Goal: Task Accomplishment & Management: Manage account settings

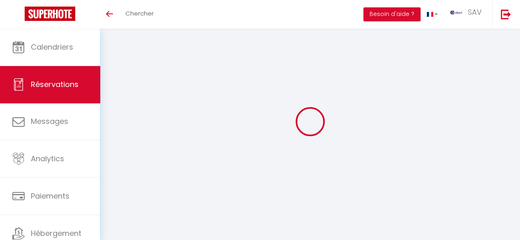
select select
checkbox input "false"
select select
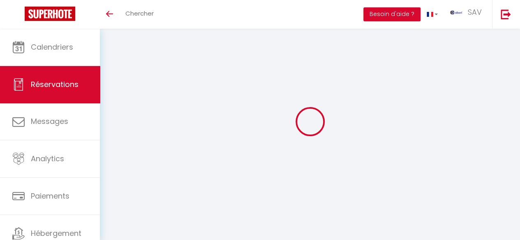
select select
checkbox input "false"
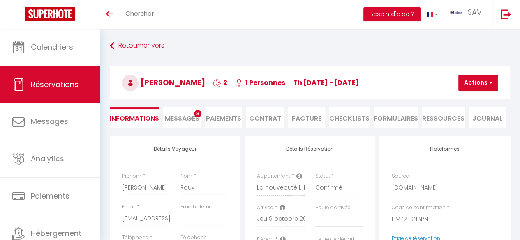
select select
checkbox input "false"
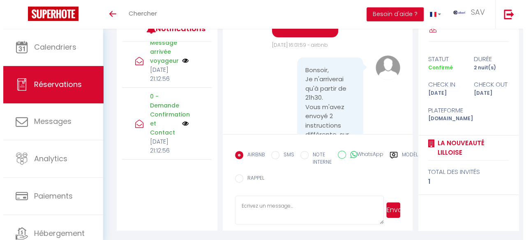
scroll to position [223, 0]
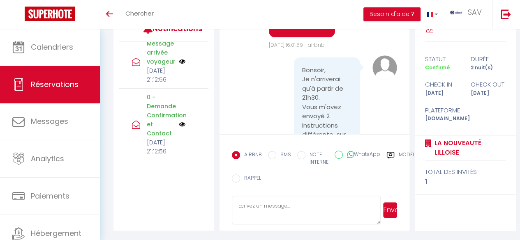
click at [179, 65] on img at bounding box center [182, 61] width 7 height 7
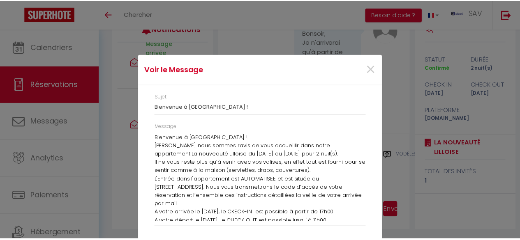
scroll to position [20, 0]
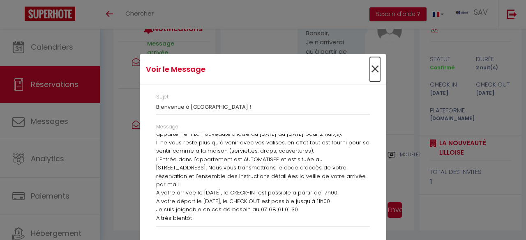
click at [372, 69] on span "×" at bounding box center [375, 69] width 10 height 25
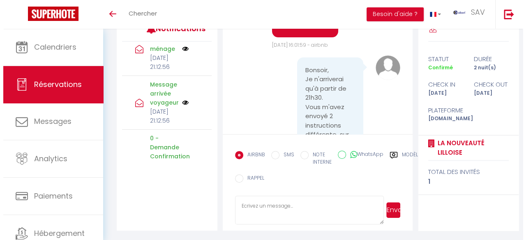
scroll to position [162, 0]
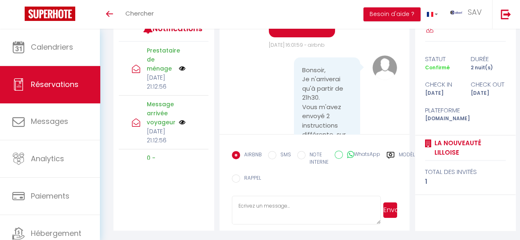
click at [179, 72] on img at bounding box center [182, 68] width 7 height 7
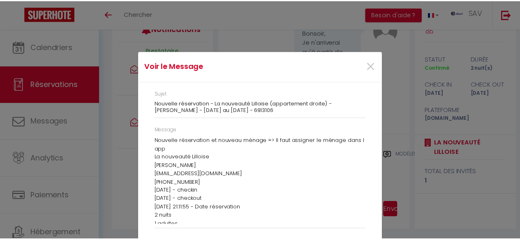
scroll to position [12, 0]
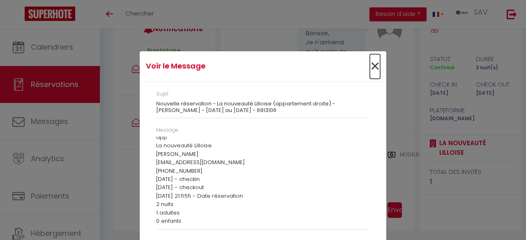
click at [372, 67] on span "×" at bounding box center [375, 66] width 10 height 25
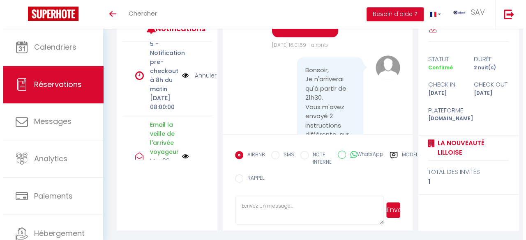
scroll to position [0, 0]
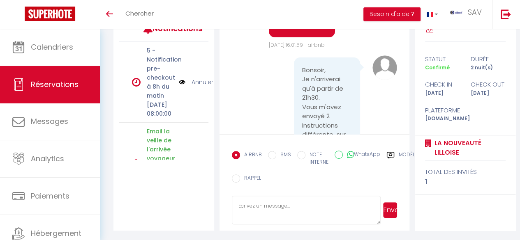
click at [179, 87] on img at bounding box center [182, 82] width 7 height 9
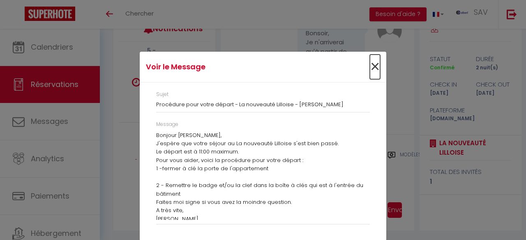
click at [375, 67] on span "×" at bounding box center [375, 67] width 10 height 25
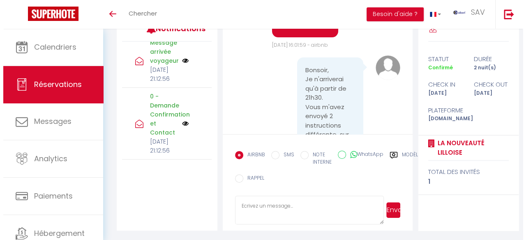
scroll to position [302, 0]
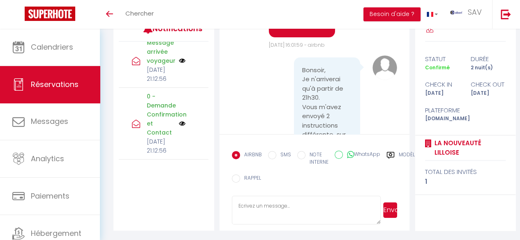
click at [179, 120] on img at bounding box center [182, 123] width 7 height 7
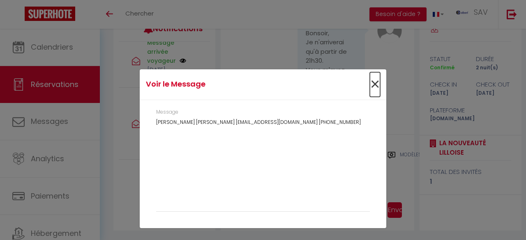
click at [375, 84] on span "×" at bounding box center [375, 84] width 10 height 25
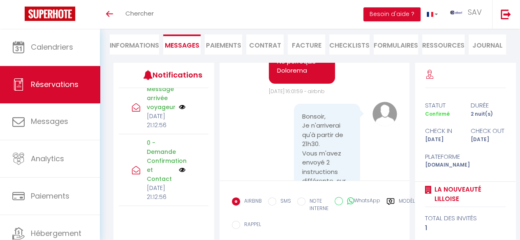
scroll to position [120, 0]
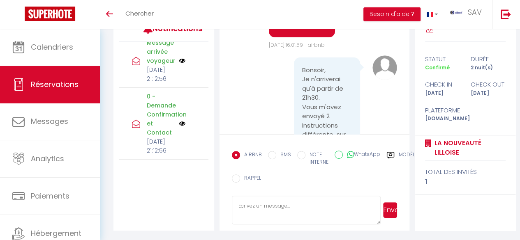
click at [179, 120] on img at bounding box center [182, 123] width 7 height 7
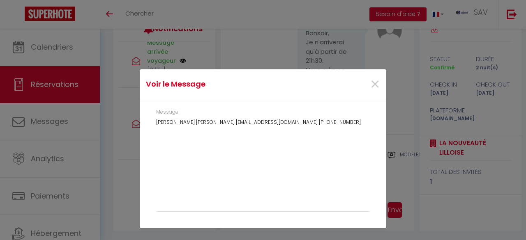
click at [364, 85] on div "×" at bounding box center [345, 85] width 82 height 18
click at [372, 86] on span "×" at bounding box center [375, 84] width 10 height 25
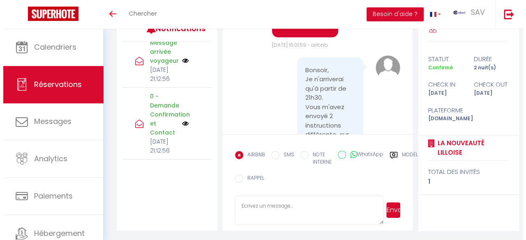
scroll to position [232, 0]
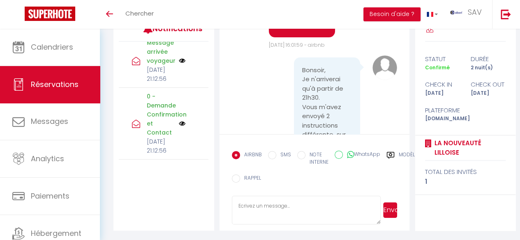
click at [179, 64] on img at bounding box center [182, 61] width 7 height 7
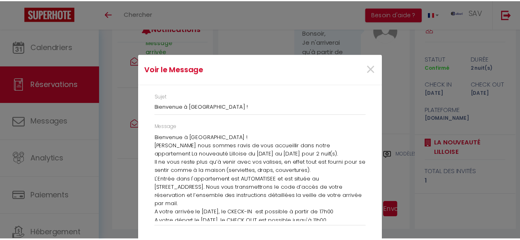
scroll to position [20, 0]
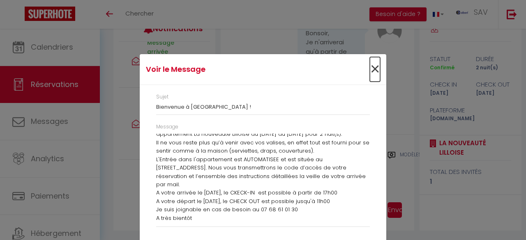
click at [370, 74] on span "×" at bounding box center [375, 69] width 10 height 25
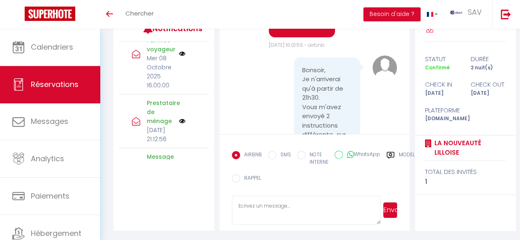
scroll to position [74, 0]
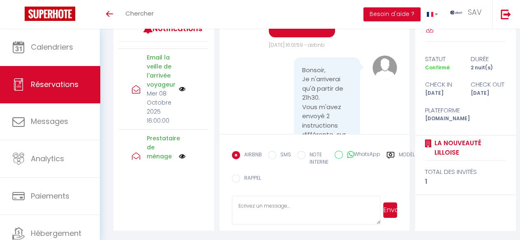
click at [176, 115] on div "Email la veille de l'arrivée voyageur [DATE] 16:00:00" at bounding box center [164, 89] width 90 height 81
click at [173, 115] on div "Email la veille de l'arrivée voyageur [DATE] 16:00:00" at bounding box center [159, 89] width 37 height 72
click at [179, 92] on img at bounding box center [182, 89] width 7 height 7
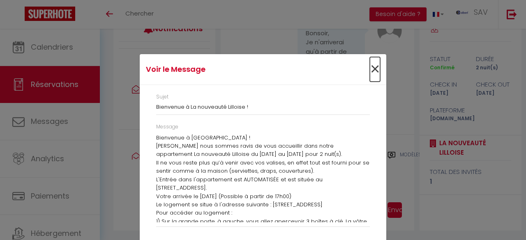
click at [370, 77] on span "×" at bounding box center [375, 69] width 10 height 25
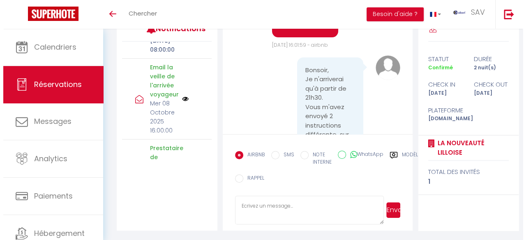
scroll to position [67, 0]
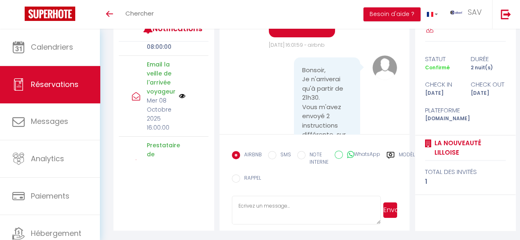
click at [177, 125] on div "Email la veille de l'arrivée voyageur [DATE] 16:00:00" at bounding box center [164, 96] width 90 height 81
click at [186, 99] on div at bounding box center [190, 96] width 23 height 7
click at [182, 126] on div "Email la veille de l'arrivée voyageur [DATE] 16:00:00" at bounding box center [164, 96] width 90 height 81
click at [179, 99] on img at bounding box center [182, 96] width 7 height 7
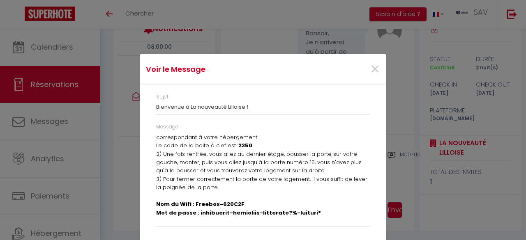
scroll to position [153, 0]
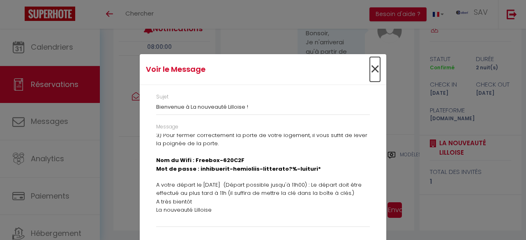
click at [373, 68] on span "×" at bounding box center [375, 69] width 10 height 25
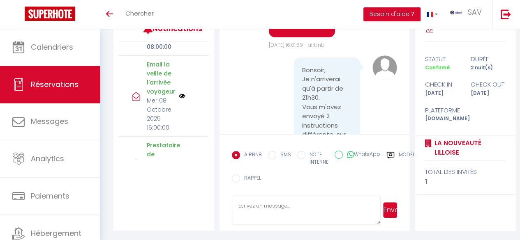
click at [179, 99] on img at bounding box center [182, 96] width 7 height 7
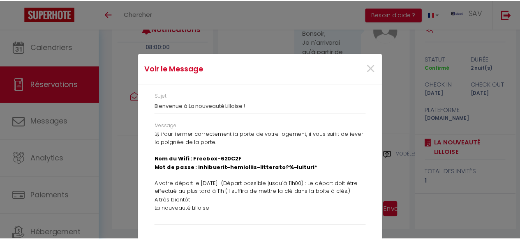
scroll to position [0, 0]
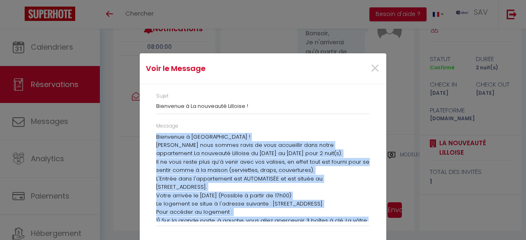
drag, startPoint x: 213, startPoint y: 209, endPoint x: 152, endPoint y: 139, distance: 92.9
click at [152, 139] on div "Message Bienvenue à [GEOGRAPHIC_DATA] ! [PERSON_NAME] nous sommes ravis de vous…" at bounding box center [263, 178] width 224 height 112
copy div "Loremipsu d Sitam ! Consect adip elitse doeiu te inci utlaboreet dolo magna ali…"
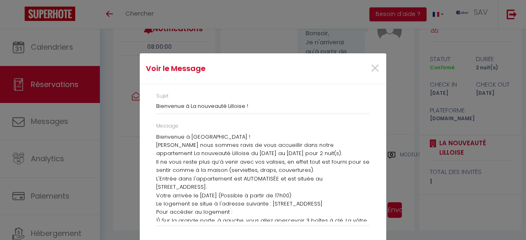
click at [118, 58] on div "Voir le Message × Sujet Bienvenue à La nouveauté Lilloise ! Message Bienvenue à…" at bounding box center [263, 120] width 526 height 240
click at [372, 69] on span "×" at bounding box center [375, 68] width 10 height 25
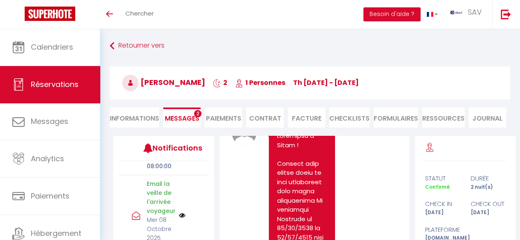
scroll to position [4744, 0]
